Goal: Task Accomplishment & Management: Manage account settings

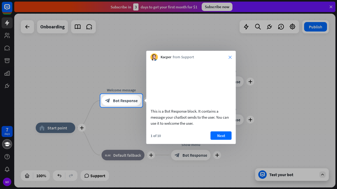
click at [230, 58] on icon "close" at bounding box center [229, 57] width 3 height 3
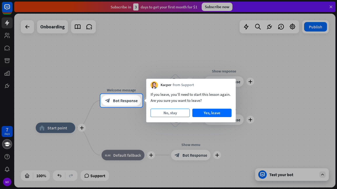
click at [174, 114] on button "No, stay" at bounding box center [169, 113] width 39 height 8
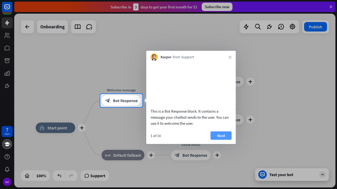
click at [222, 140] on button "Next" at bounding box center [220, 136] width 21 height 8
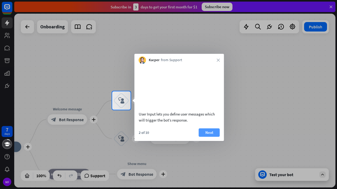
click at [211, 137] on button "Next" at bounding box center [209, 133] width 21 height 8
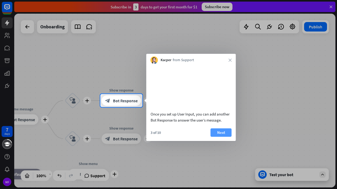
click at [217, 137] on button "Next" at bounding box center [220, 133] width 21 height 8
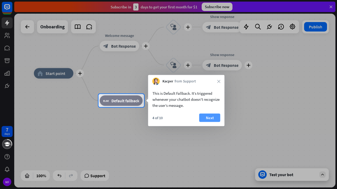
click at [209, 118] on button "Next" at bounding box center [209, 118] width 21 height 8
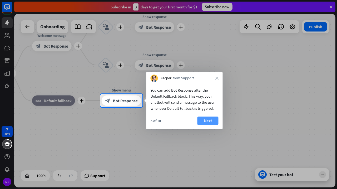
click at [209, 121] on button "Next" at bounding box center [207, 121] width 21 height 8
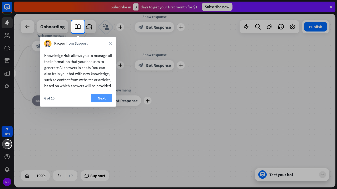
click at [99, 103] on button "Next" at bounding box center [101, 98] width 21 height 8
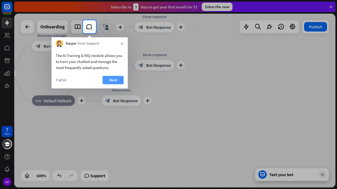
click at [117, 81] on button "Next" at bounding box center [113, 80] width 21 height 8
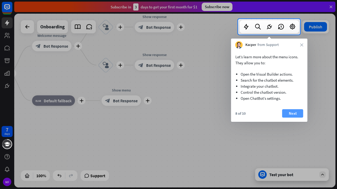
click at [294, 114] on button "Next" at bounding box center [292, 113] width 21 height 8
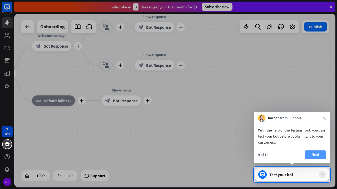
click at [318, 154] on button "Next" at bounding box center [315, 155] width 21 height 8
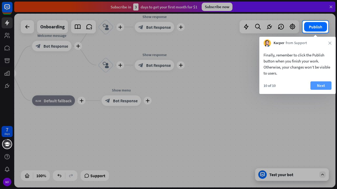
click at [321, 85] on button "Next" at bounding box center [320, 86] width 21 height 8
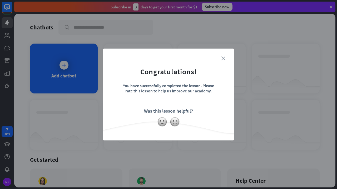
click at [222, 58] on icon "close" at bounding box center [223, 59] width 4 height 4
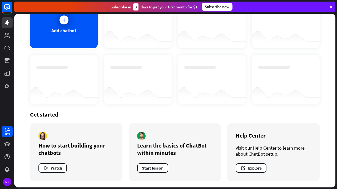
scroll to position [45, 0]
click at [5, 133] on div "days" at bounding box center [6, 134] width 5 height 4
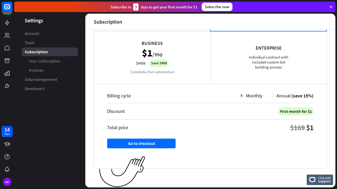
scroll to position [86, 0]
click at [322, 179] on span "Chat with" at bounding box center [324, 178] width 13 height 5
click at [47, 62] on span "Your subscription" at bounding box center [44, 61] width 31 height 6
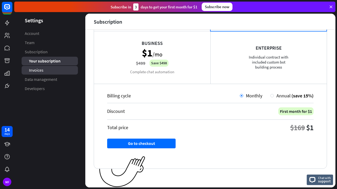
click at [39, 71] on span "Invoices" at bounding box center [36, 71] width 14 height 6
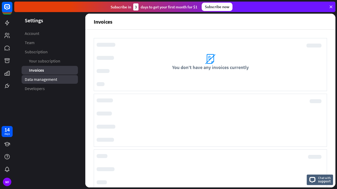
click at [41, 80] on span "Data management" at bounding box center [41, 80] width 32 height 6
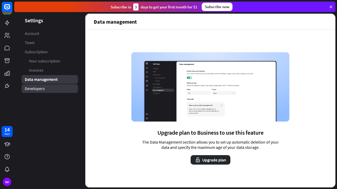
click at [40, 90] on span "Developers" at bounding box center [35, 89] width 20 height 6
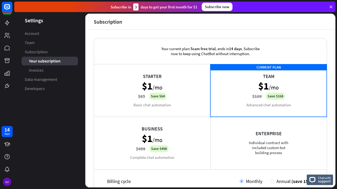
click at [6, 183] on div "MF" at bounding box center [7, 182] width 8 height 8
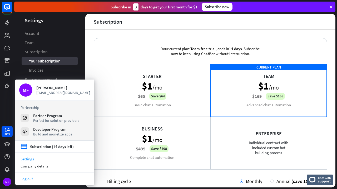
click at [32, 179] on link "Log out" at bounding box center [54, 178] width 79 height 7
